Goal: Task Accomplishment & Management: Manage account settings

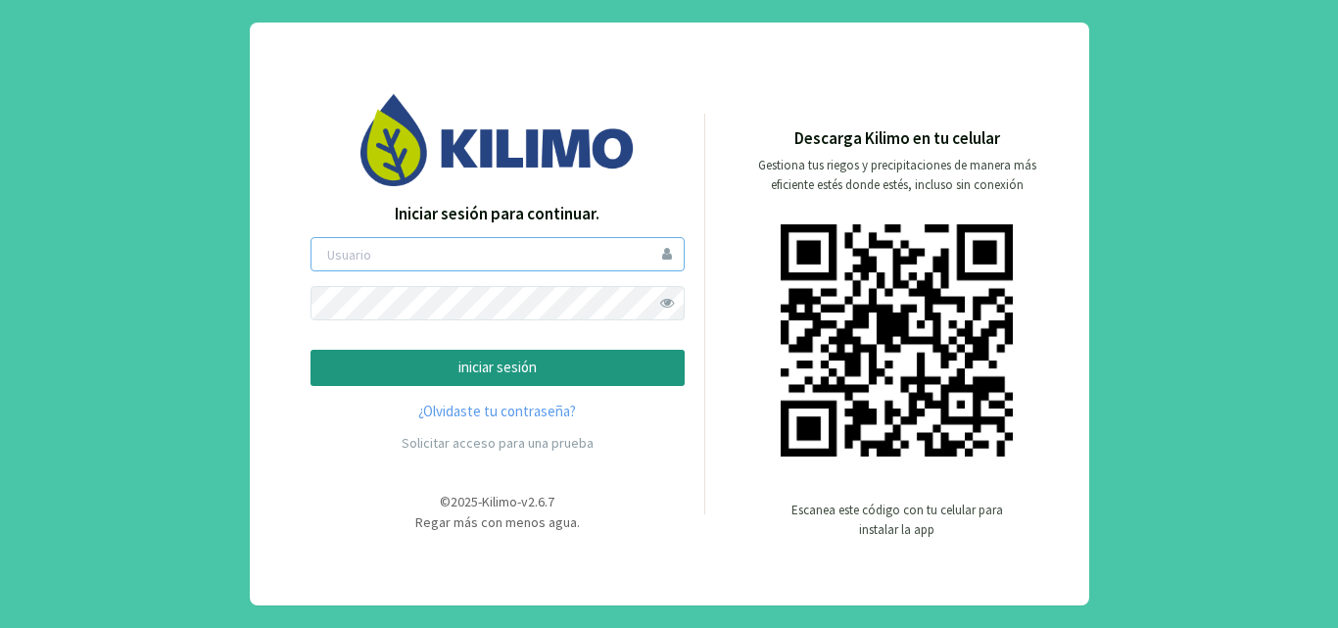
click at [375, 249] on input "email" at bounding box center [498, 254] width 374 height 34
type input "cifag"
click at [498, 368] on p "iniciar sesión" at bounding box center [497, 368] width 341 height 23
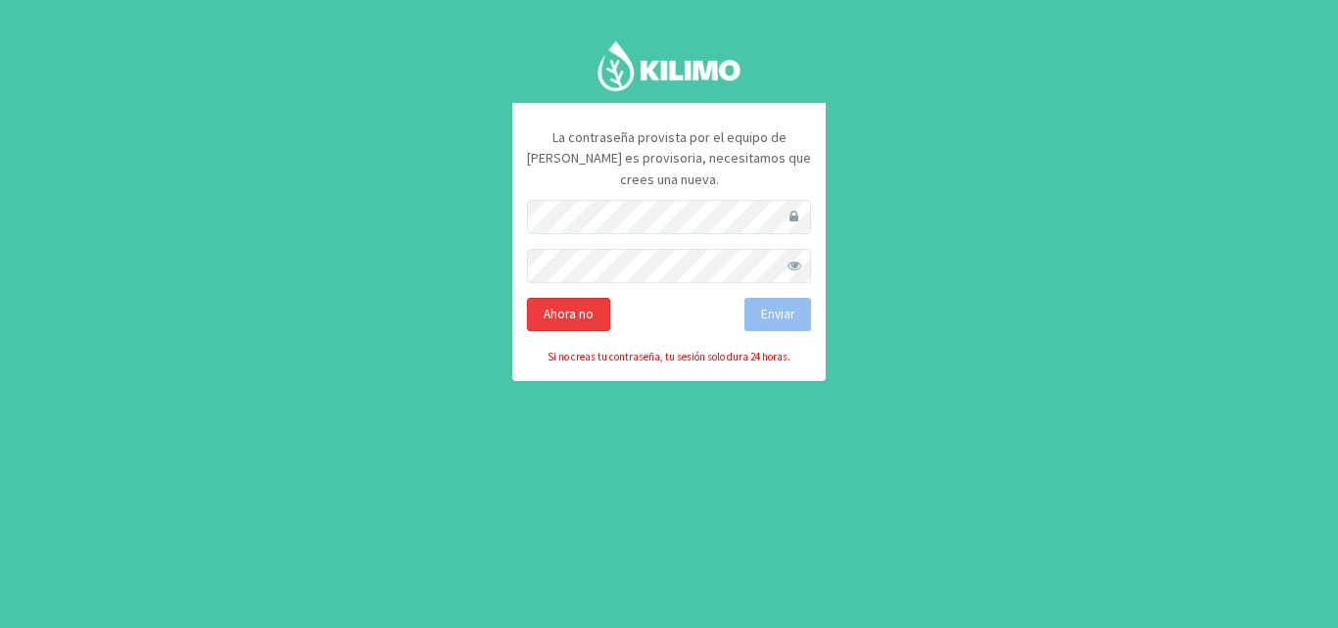
click at [571, 298] on div "Ahora no" at bounding box center [568, 314] width 83 height 33
